Goal: Task Accomplishment & Management: Manage account settings

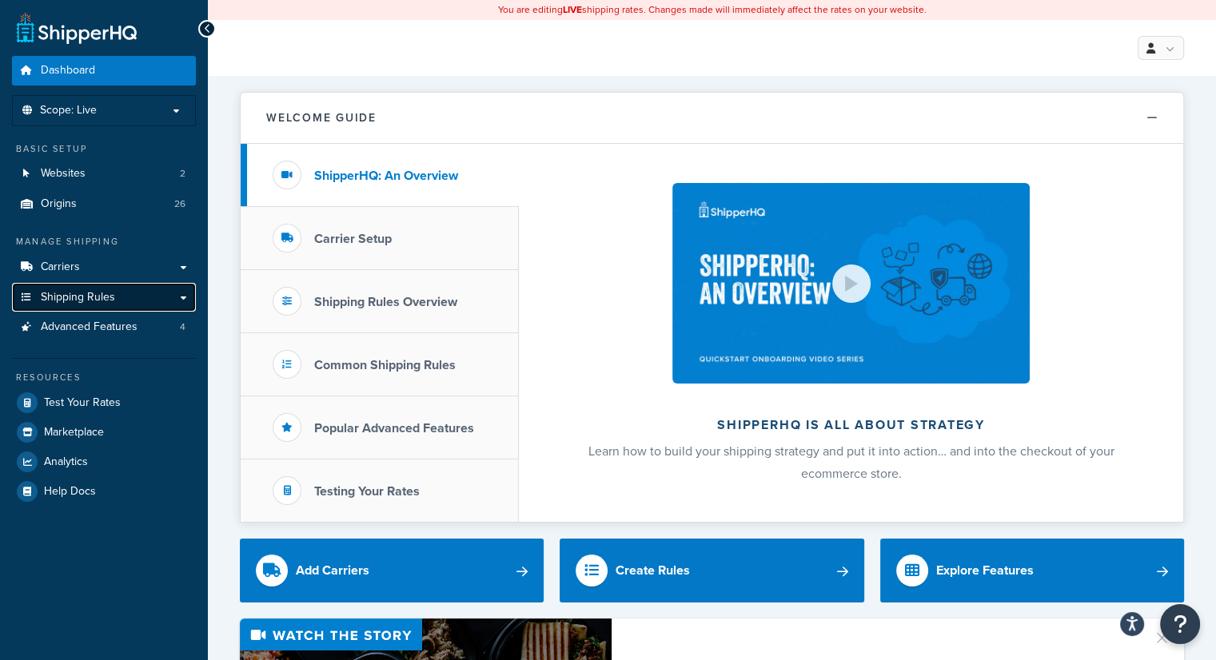
click at [86, 295] on span "Shipping Rules" at bounding box center [78, 298] width 74 height 14
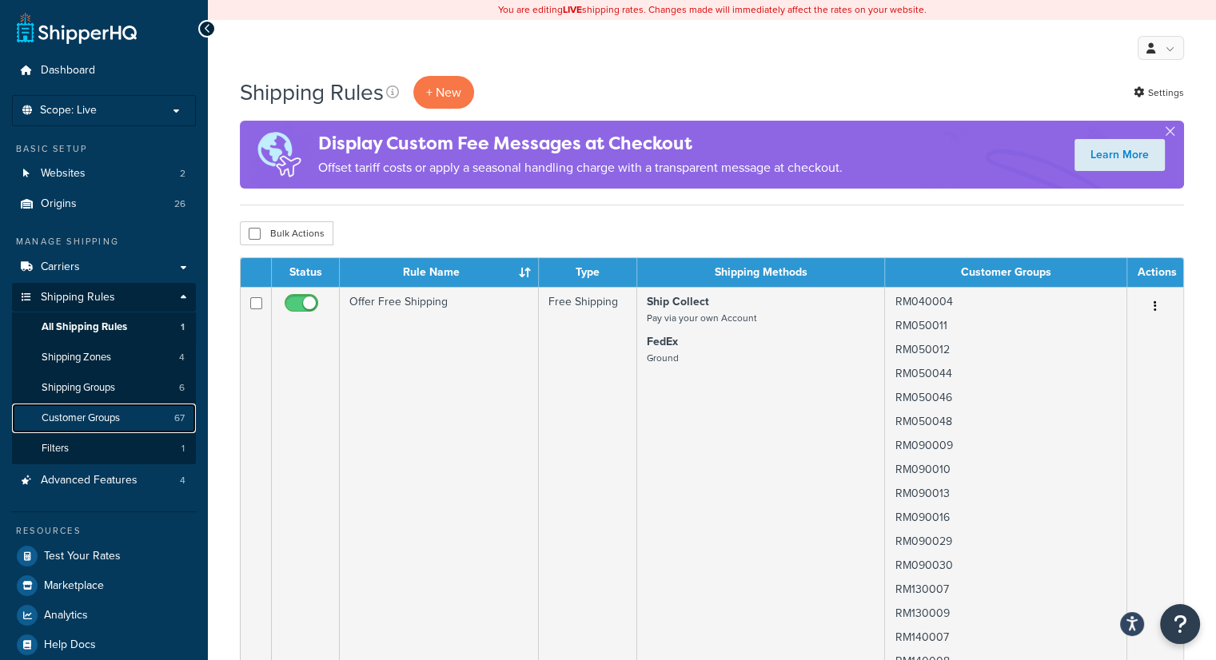
click at [86, 416] on span "Customer Groups" at bounding box center [81, 419] width 78 height 14
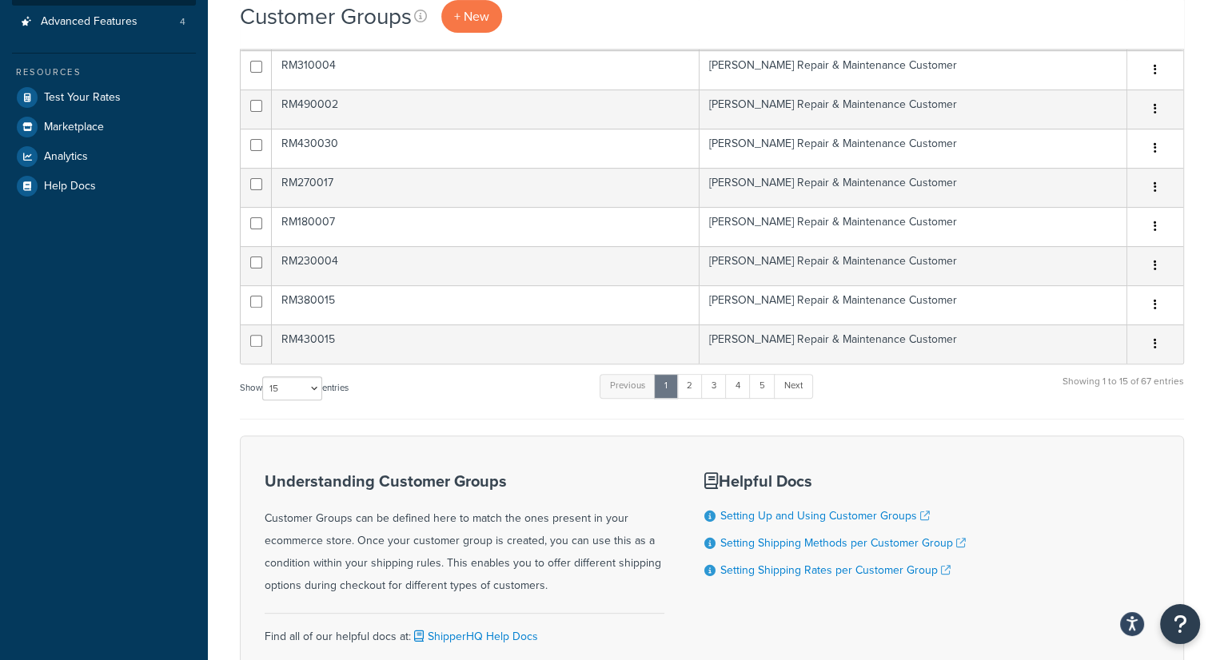
scroll to position [480, 0]
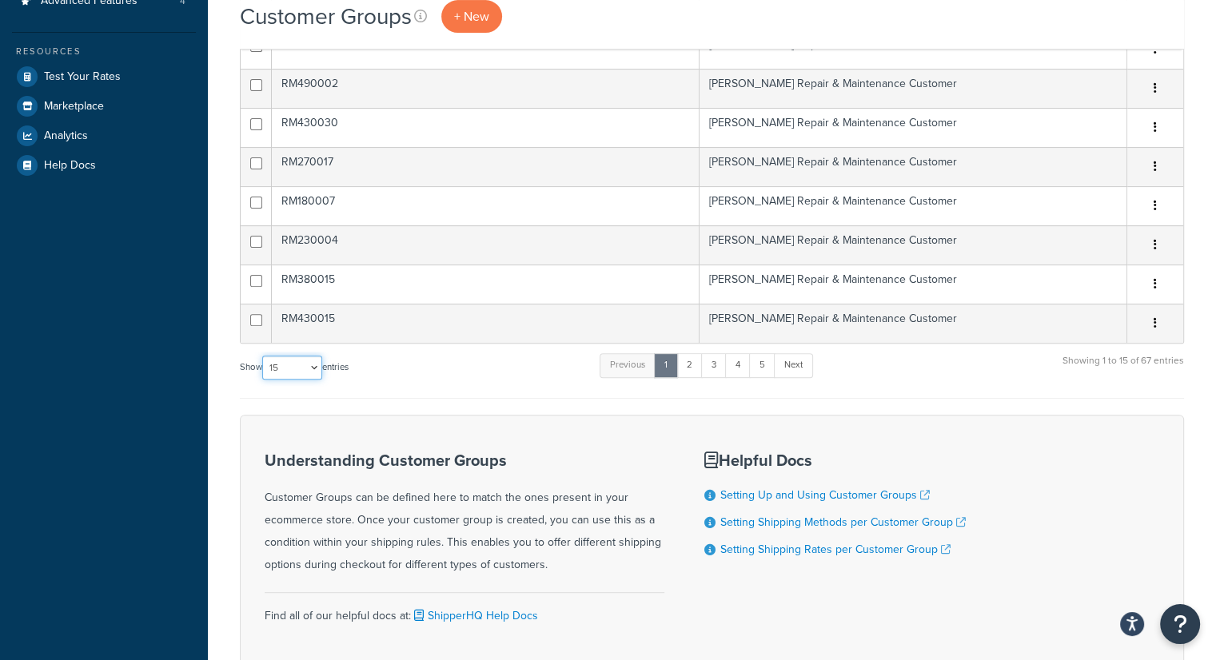
click at [313, 370] on select "10 15 25 50 100" at bounding box center [292, 368] width 60 height 24
select select "100"
click at [264, 380] on select "10 15 25 50 100" at bounding box center [292, 368] width 60 height 24
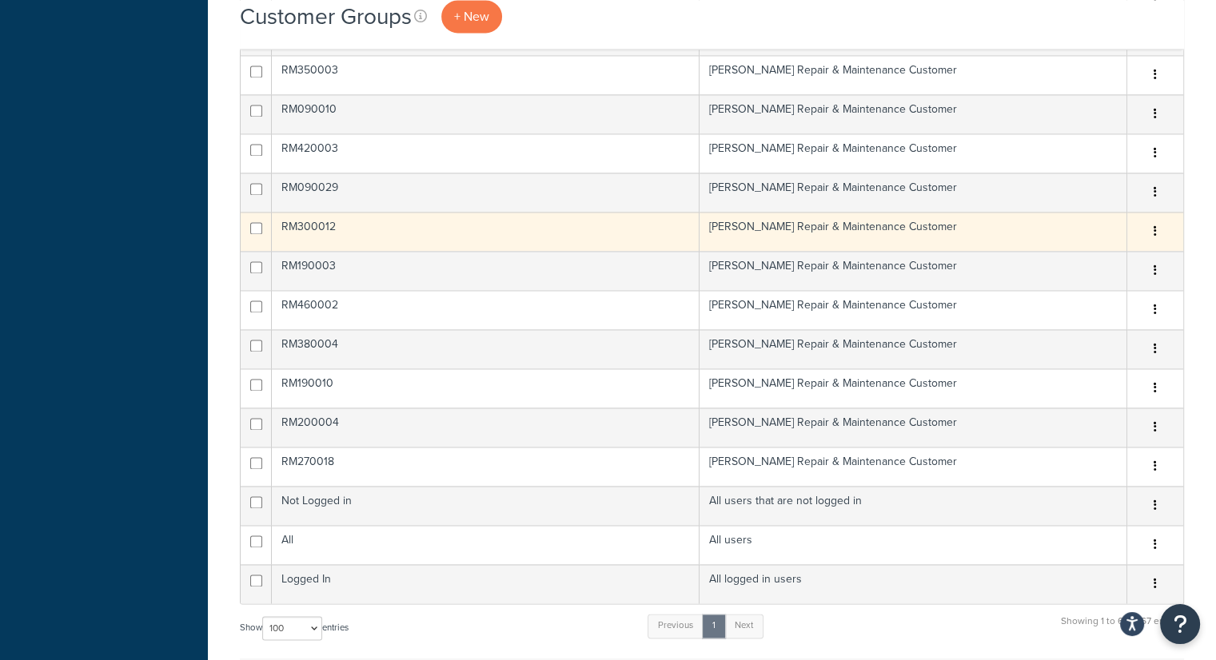
scroll to position [2558, 0]
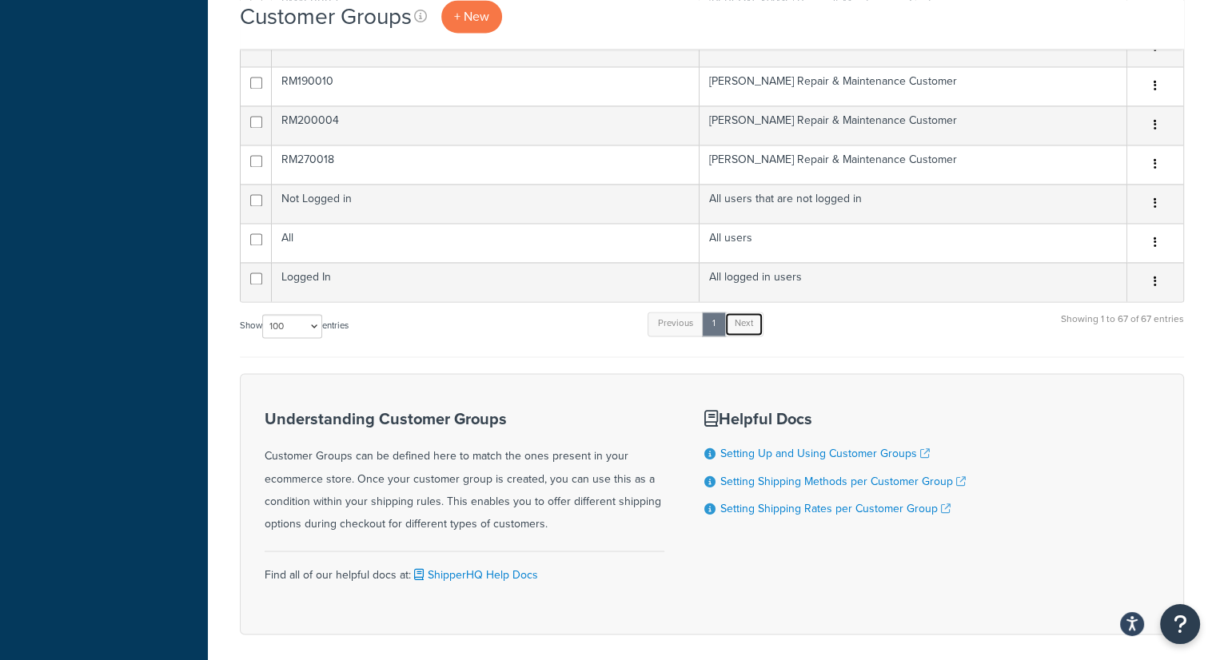
click at [742, 317] on link "Next" at bounding box center [743, 324] width 39 height 24
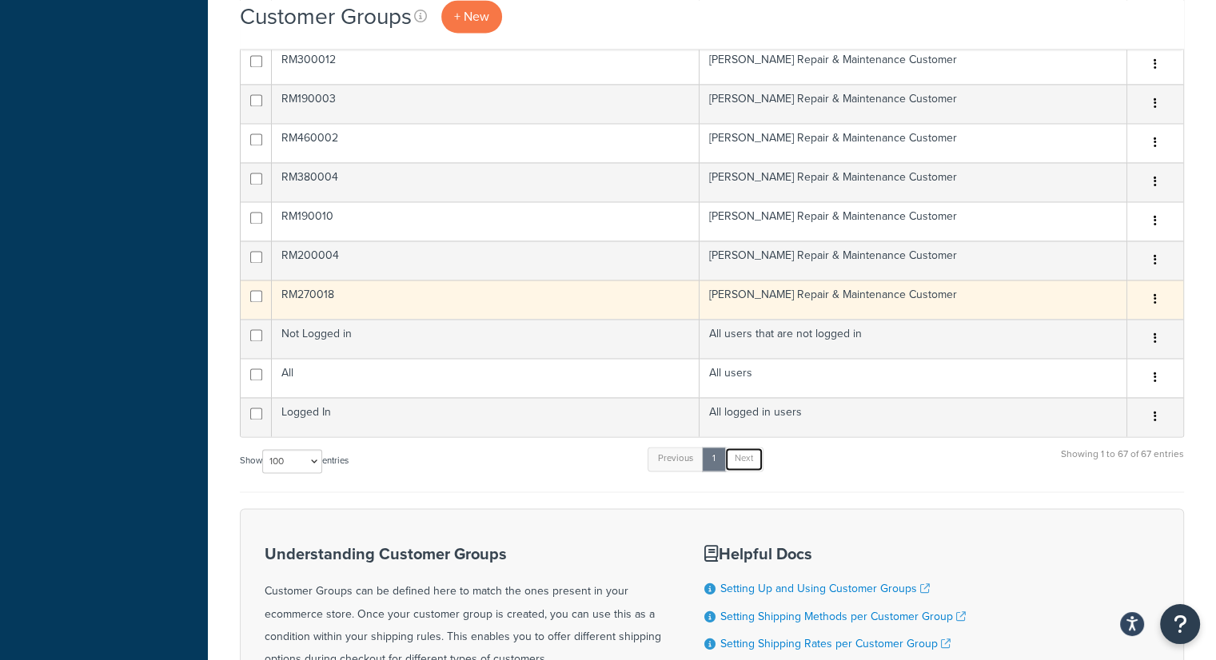
scroll to position [2398, 0]
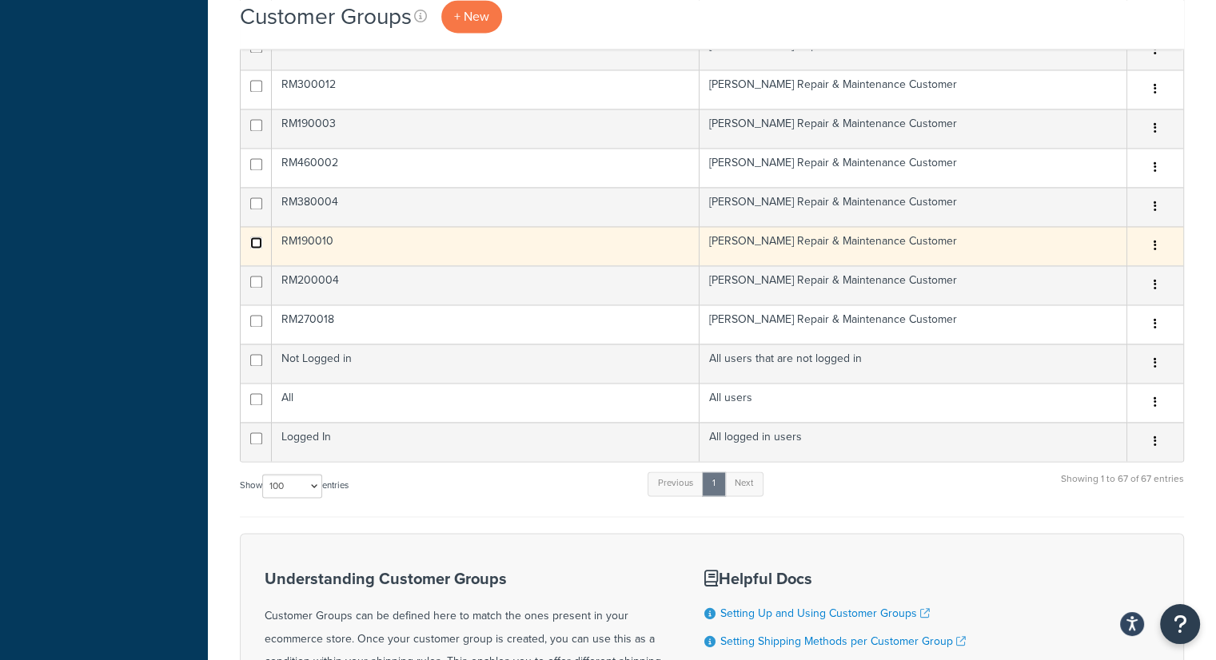
checkbox input "true"
click at [1156, 240] on icon "button" at bounding box center [1154, 245] width 3 height 11
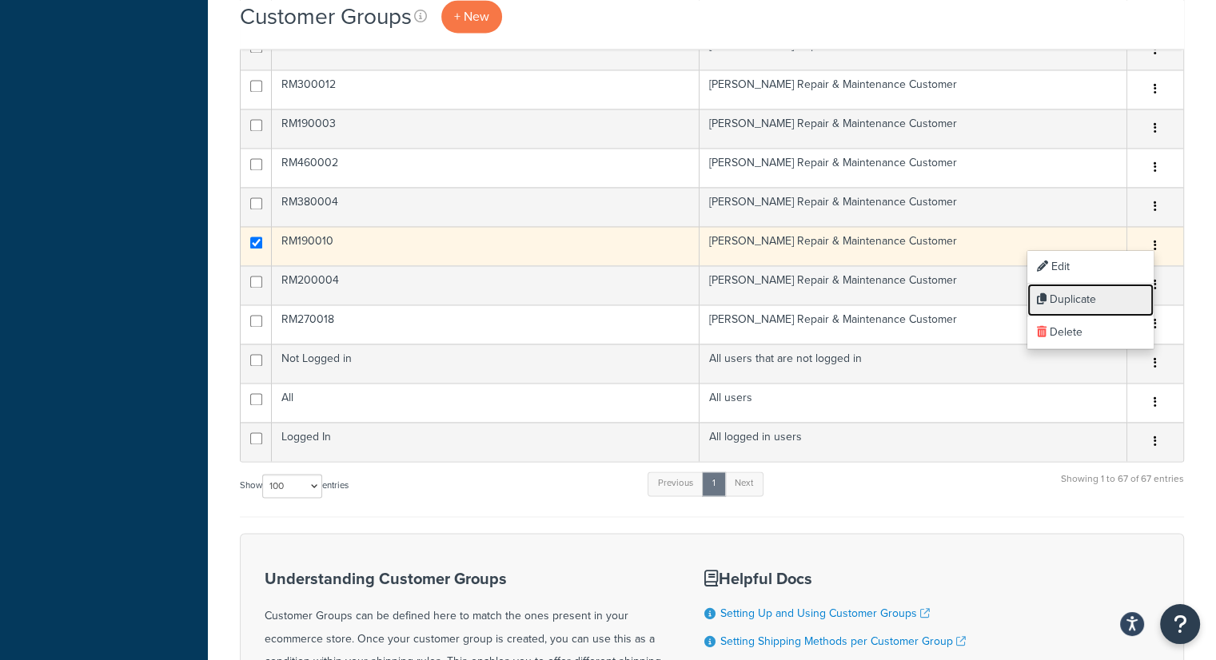
click at [1088, 297] on link "Duplicate" at bounding box center [1090, 300] width 126 height 33
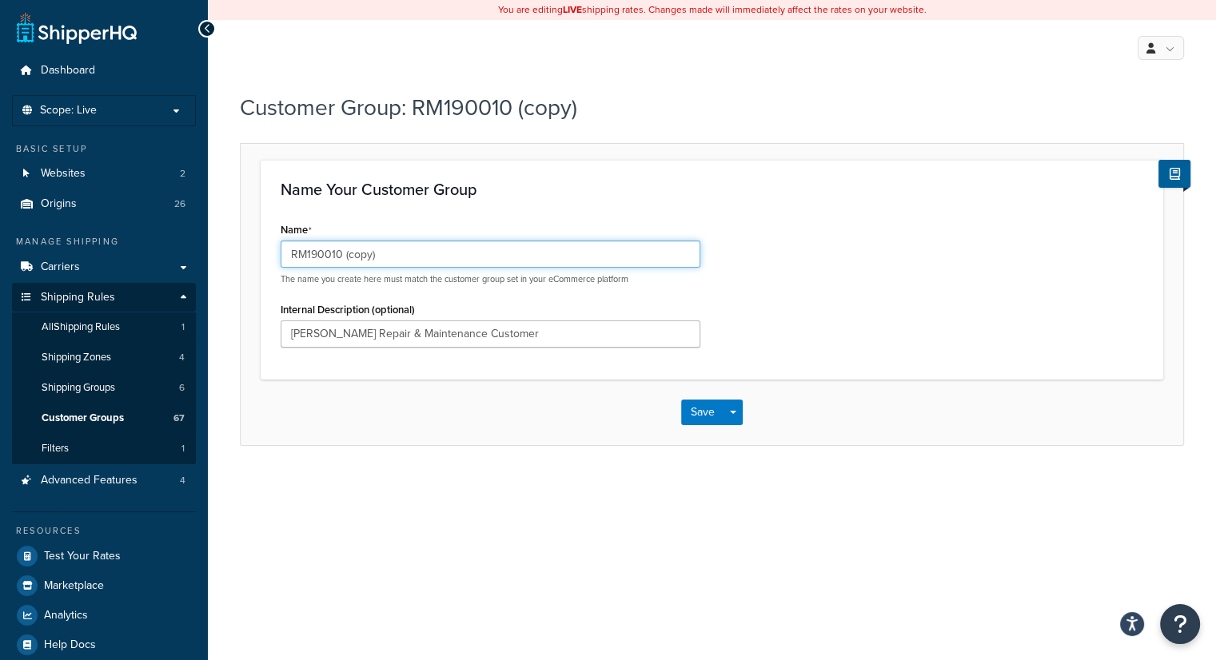
click at [438, 257] on input "RM190010 (copy)" at bounding box center [491, 254] width 420 height 27
type input "RM190001"
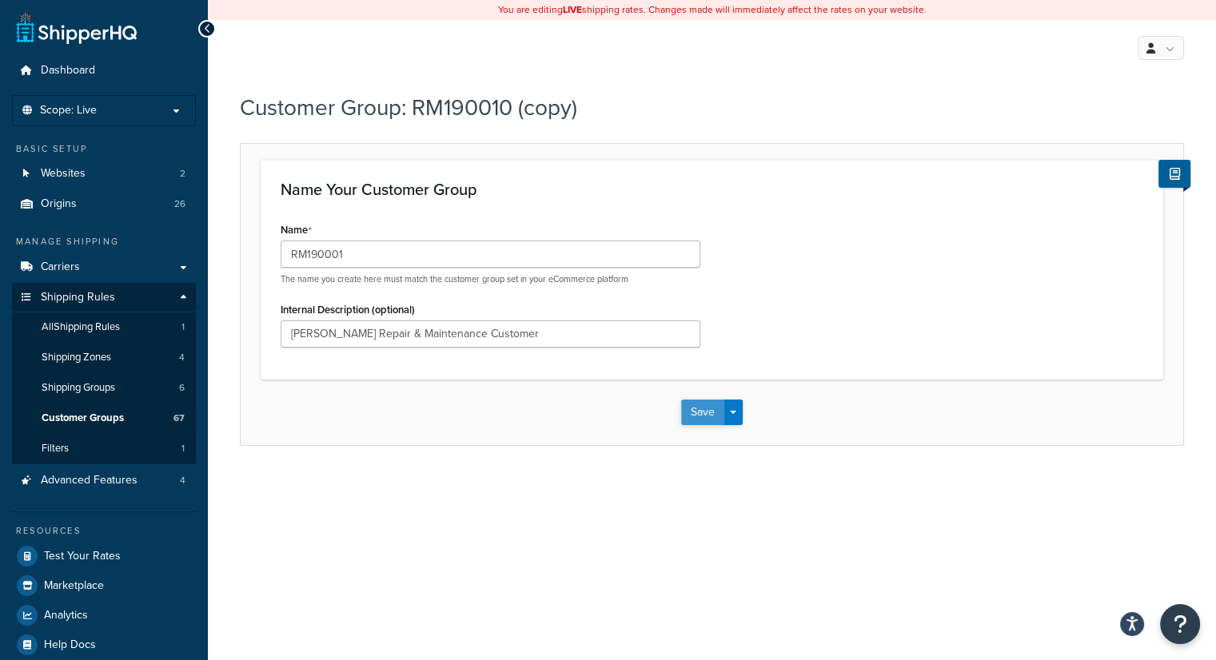
click at [695, 410] on button "Save" at bounding box center [702, 413] width 43 height 26
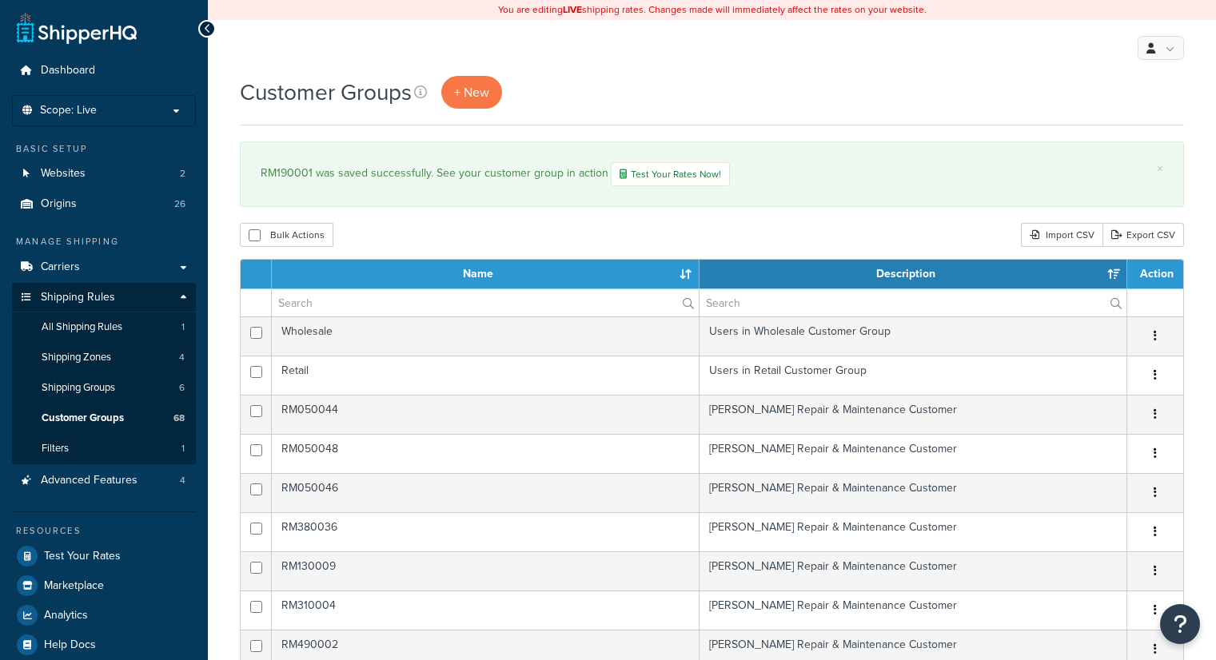
select select "15"
click at [104, 388] on span "Shipping Groups" at bounding box center [79, 388] width 74 height 14
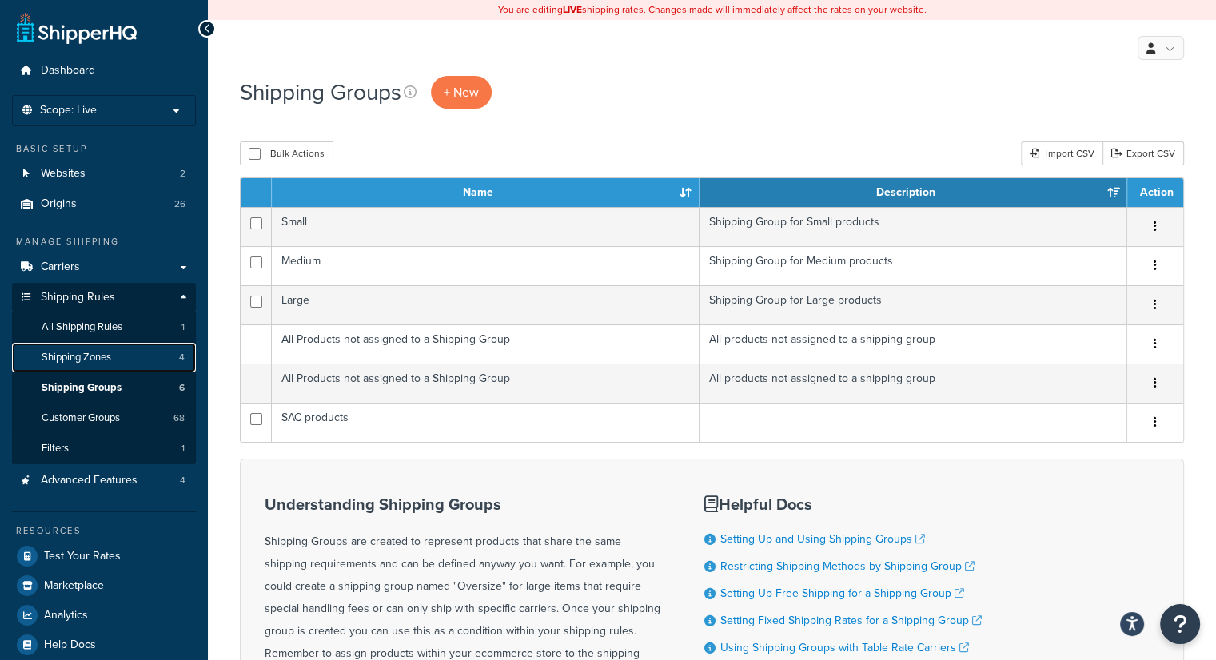
click at [87, 360] on span "Shipping Zones" at bounding box center [77, 358] width 70 height 14
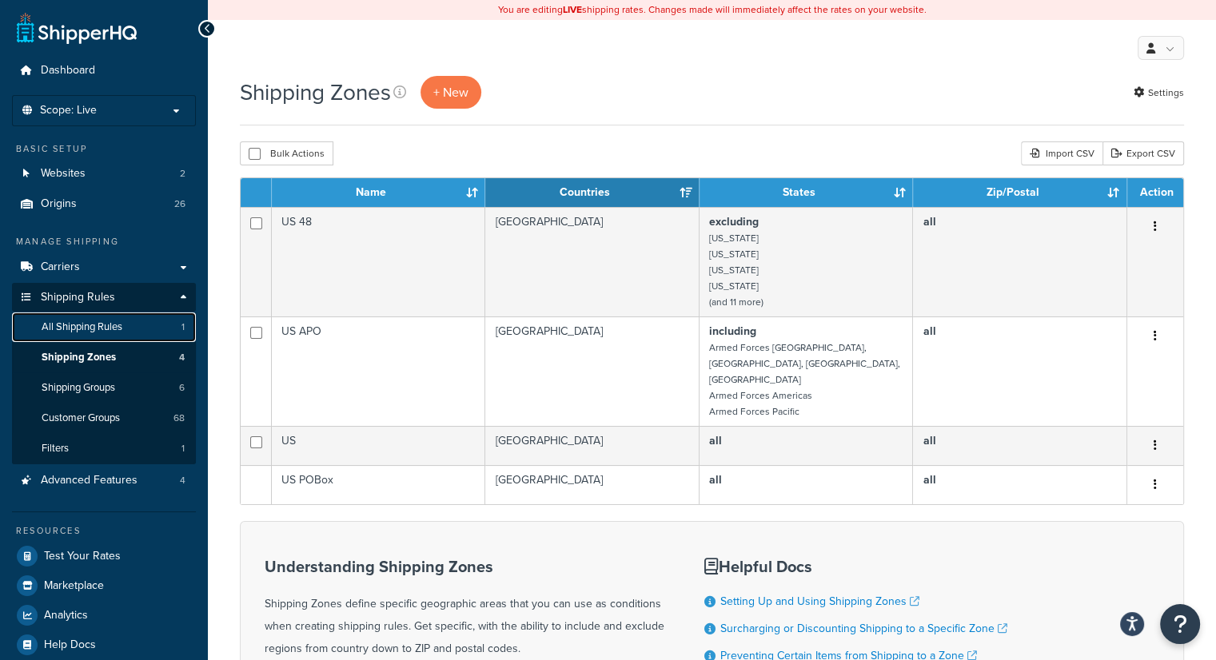
click at [102, 325] on span "All Shipping Rules" at bounding box center [82, 328] width 81 height 14
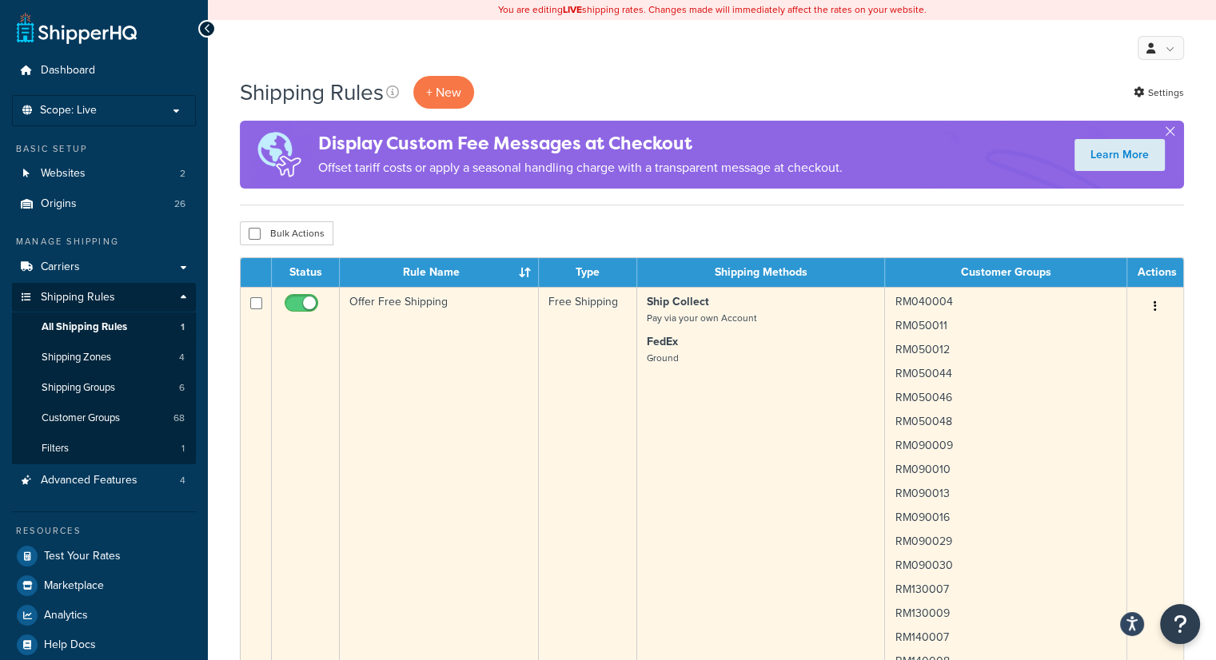
click at [1155, 305] on icon "button" at bounding box center [1154, 306] width 3 height 11
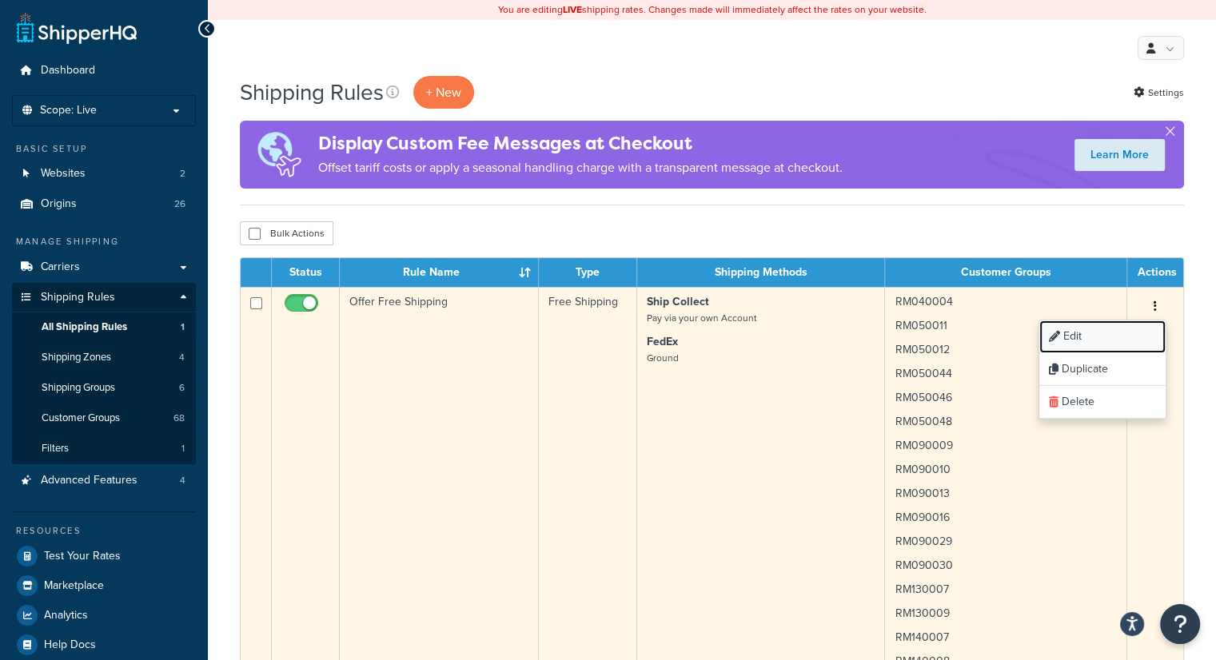
click at [1076, 335] on link "Edit" at bounding box center [1102, 337] width 126 height 33
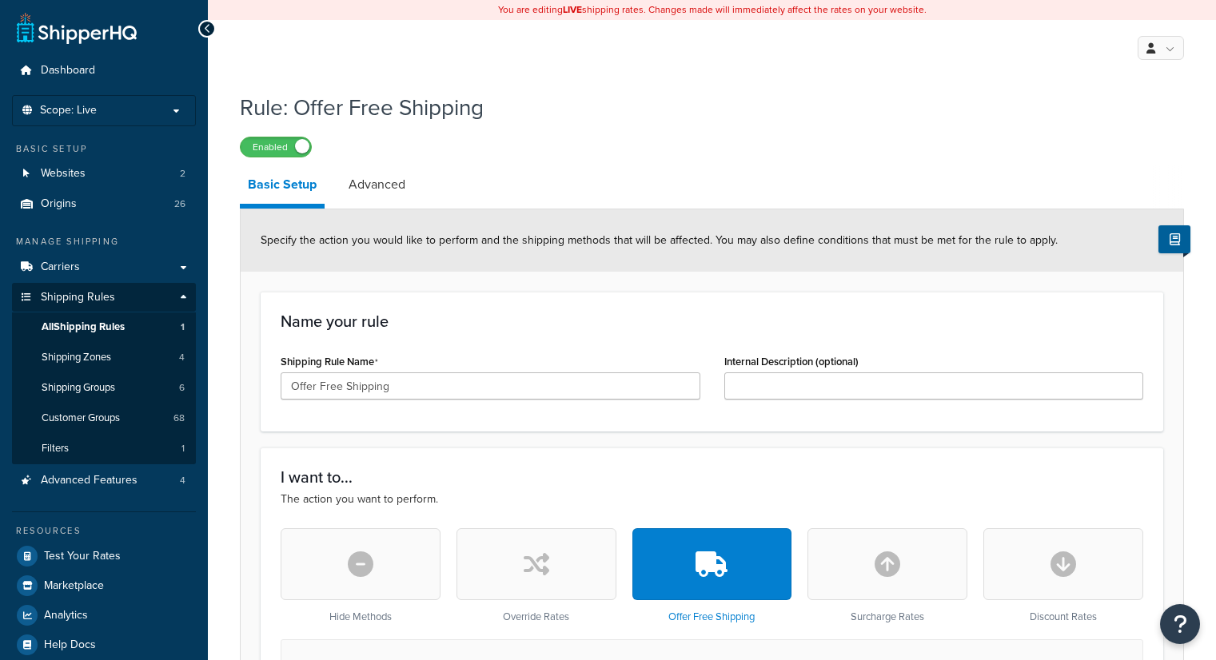
select select "LOCATION"
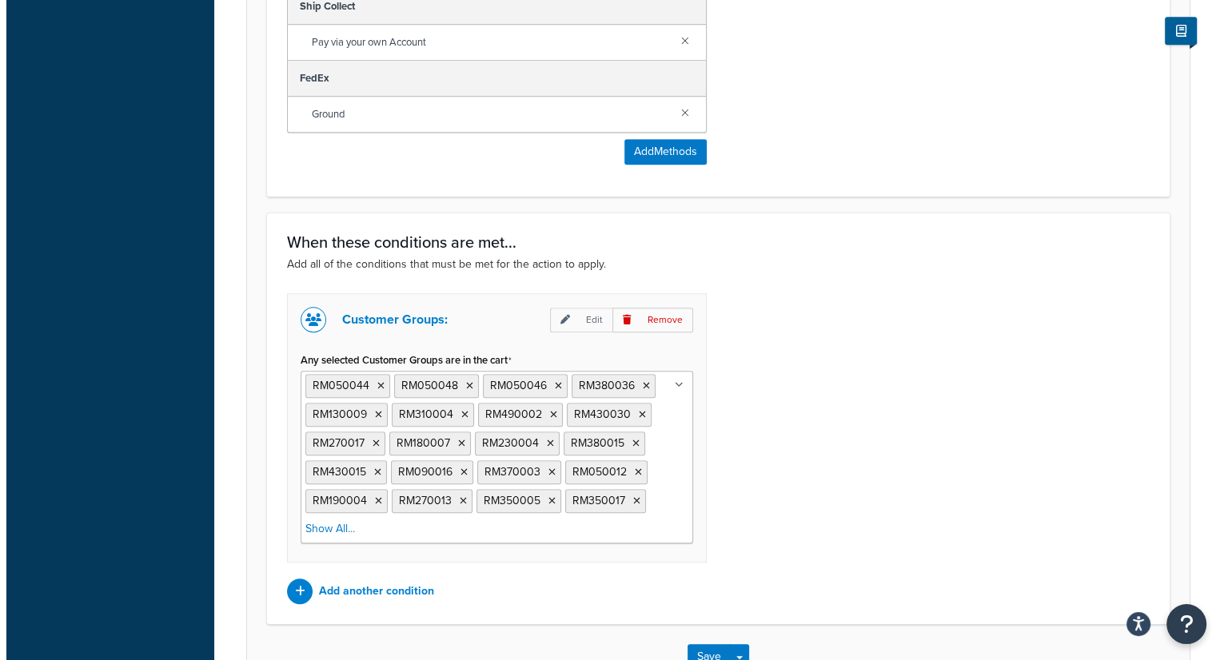
scroll to position [959, 0]
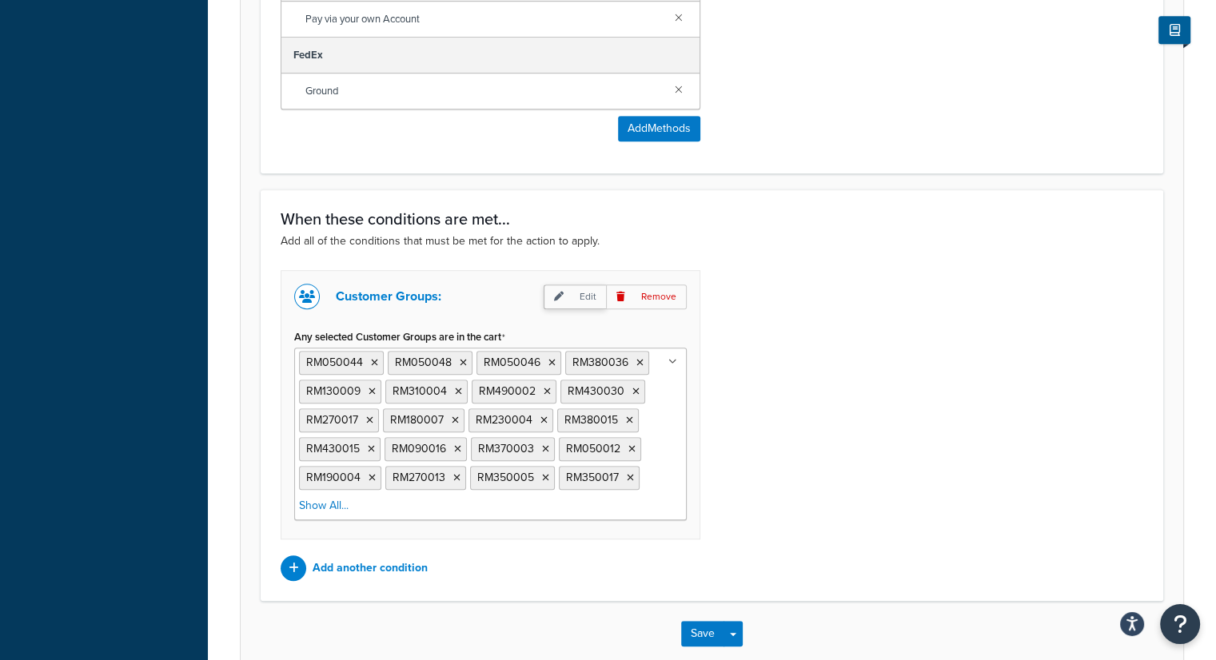
click at [589, 295] on p "Edit" at bounding box center [575, 297] width 62 height 25
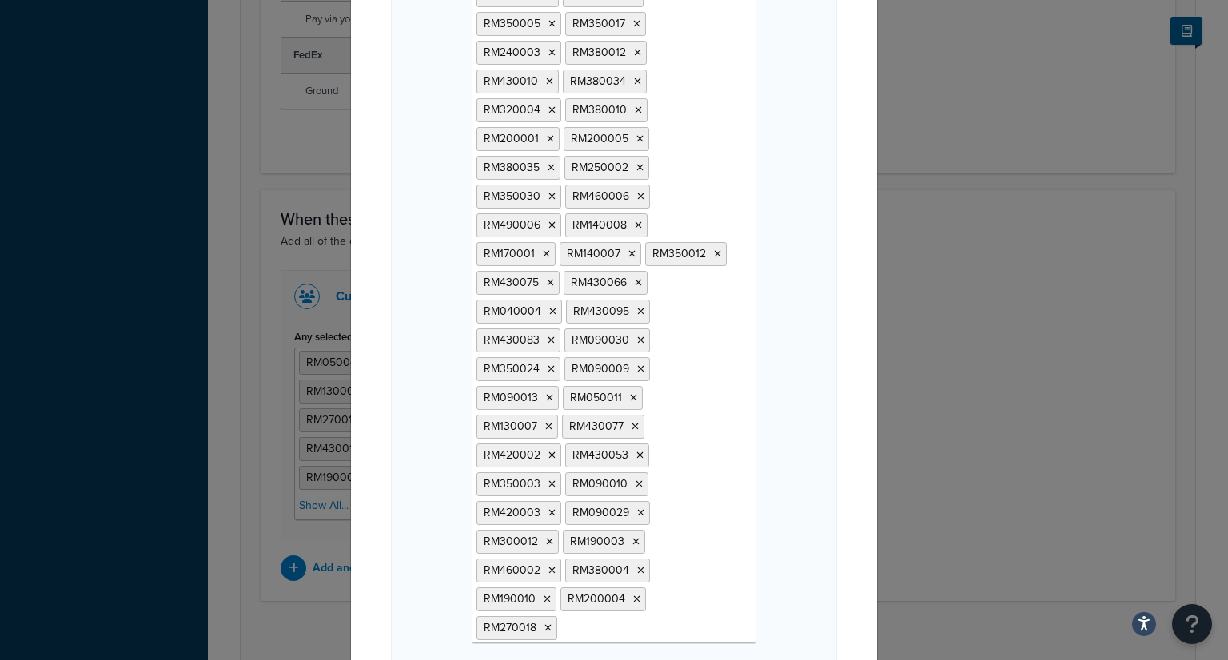
scroll to position [531, 0]
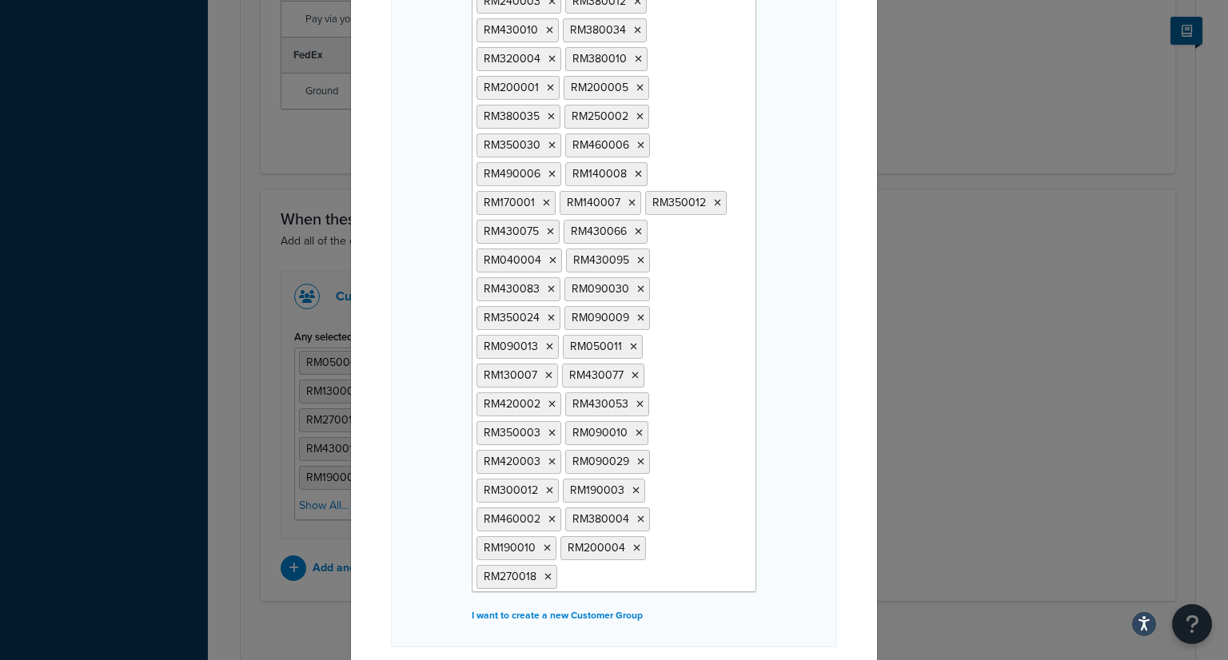
click at [655, 480] on ul "RM050044 RM050048 RM050046 RM380036 RM130009 RM310004 RM490002 RM430030 RM27001…" at bounding box center [614, 146] width 285 height 894
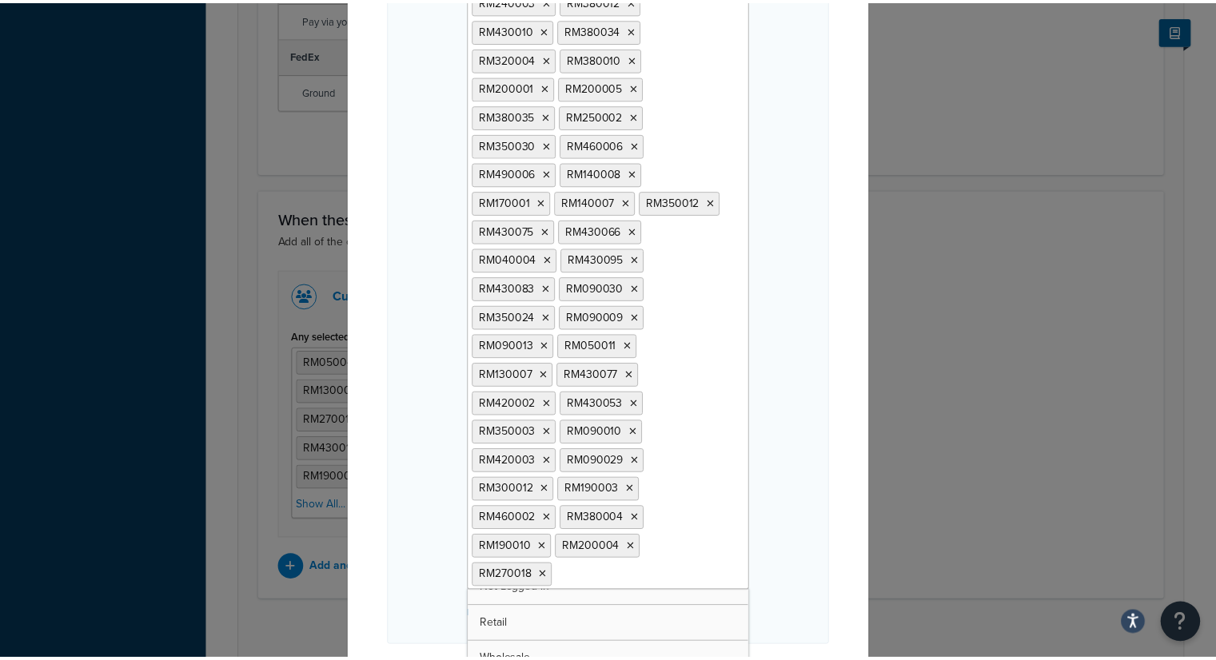
scroll to position [19, 0]
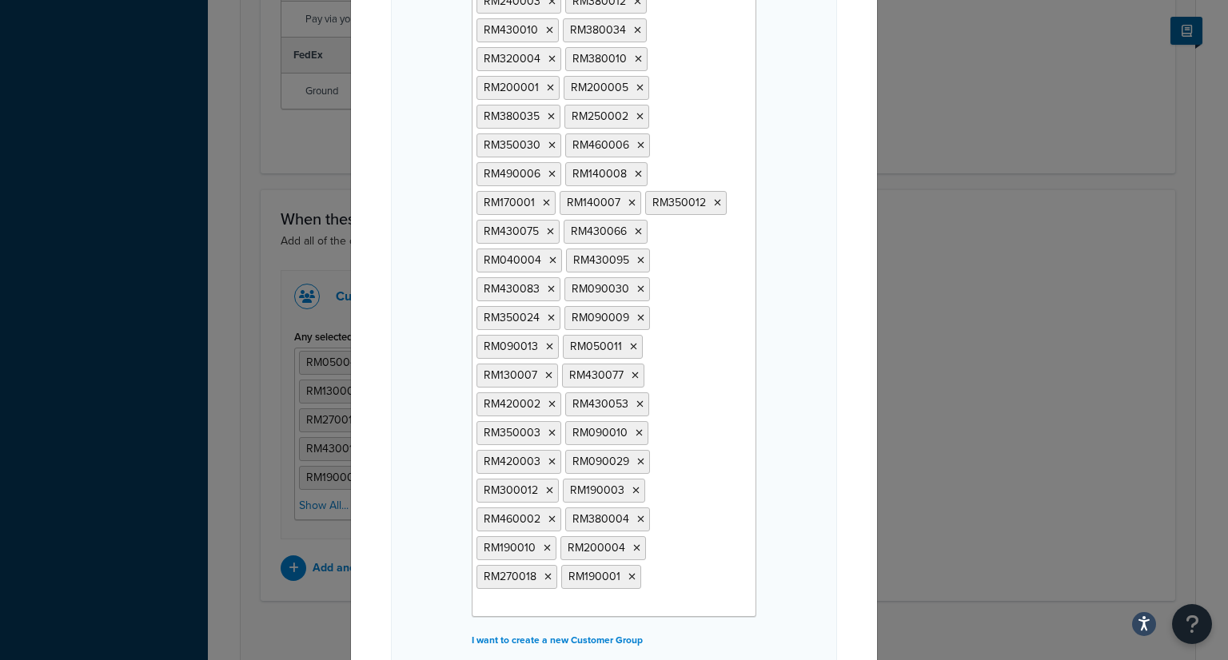
click at [779, 476] on div "Offer Free Shipping when... Select Customer Groups RM050044 RM050048 RM050046 R…" at bounding box center [614, 128] width 446 height 1087
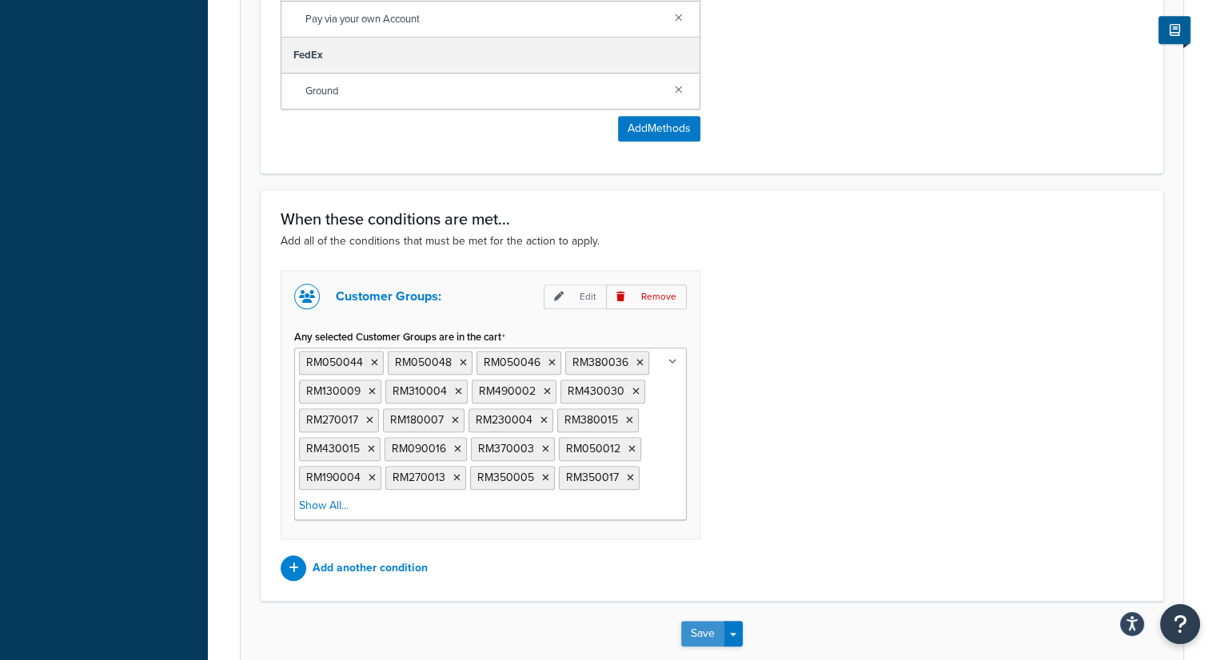
click at [700, 634] on button "Save" at bounding box center [702, 634] width 43 height 26
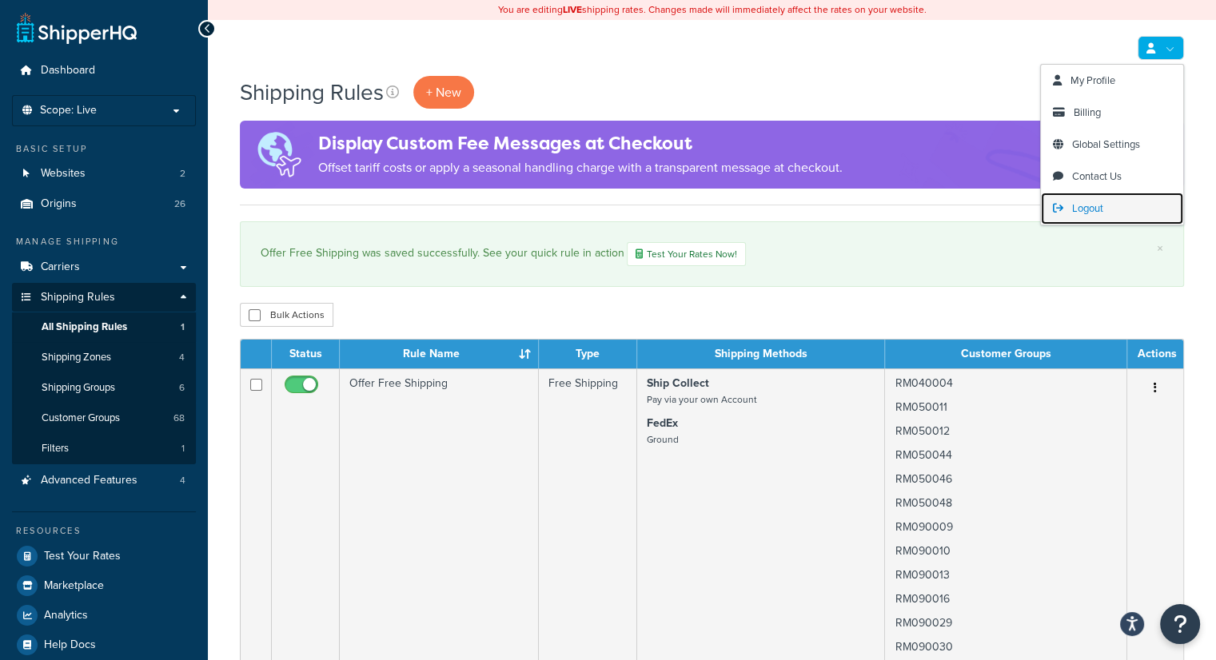
click at [1093, 209] on span "Logout" at bounding box center [1087, 208] width 31 height 15
